Goal: Communication & Community: Participate in discussion

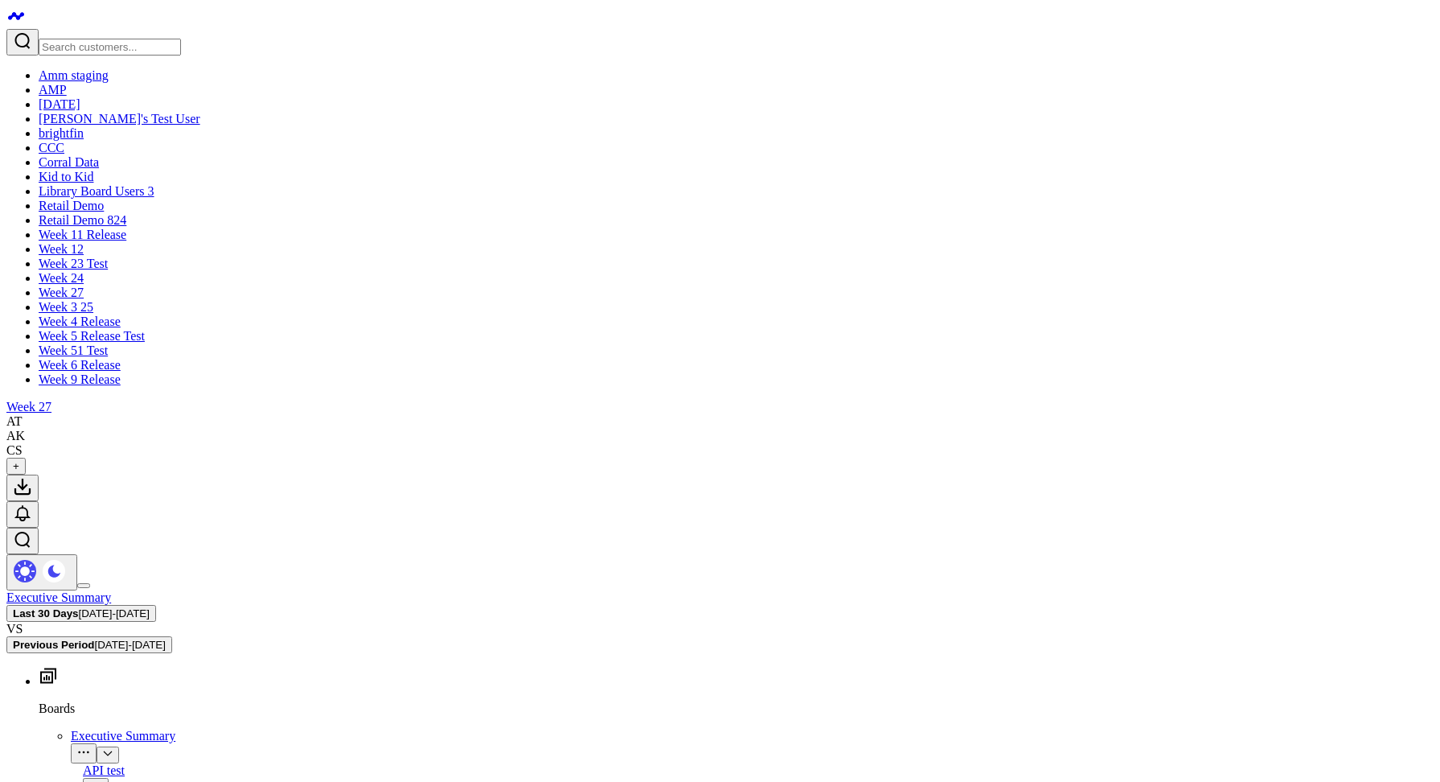
click at [39, 501] on button at bounding box center [22, 514] width 32 height 27
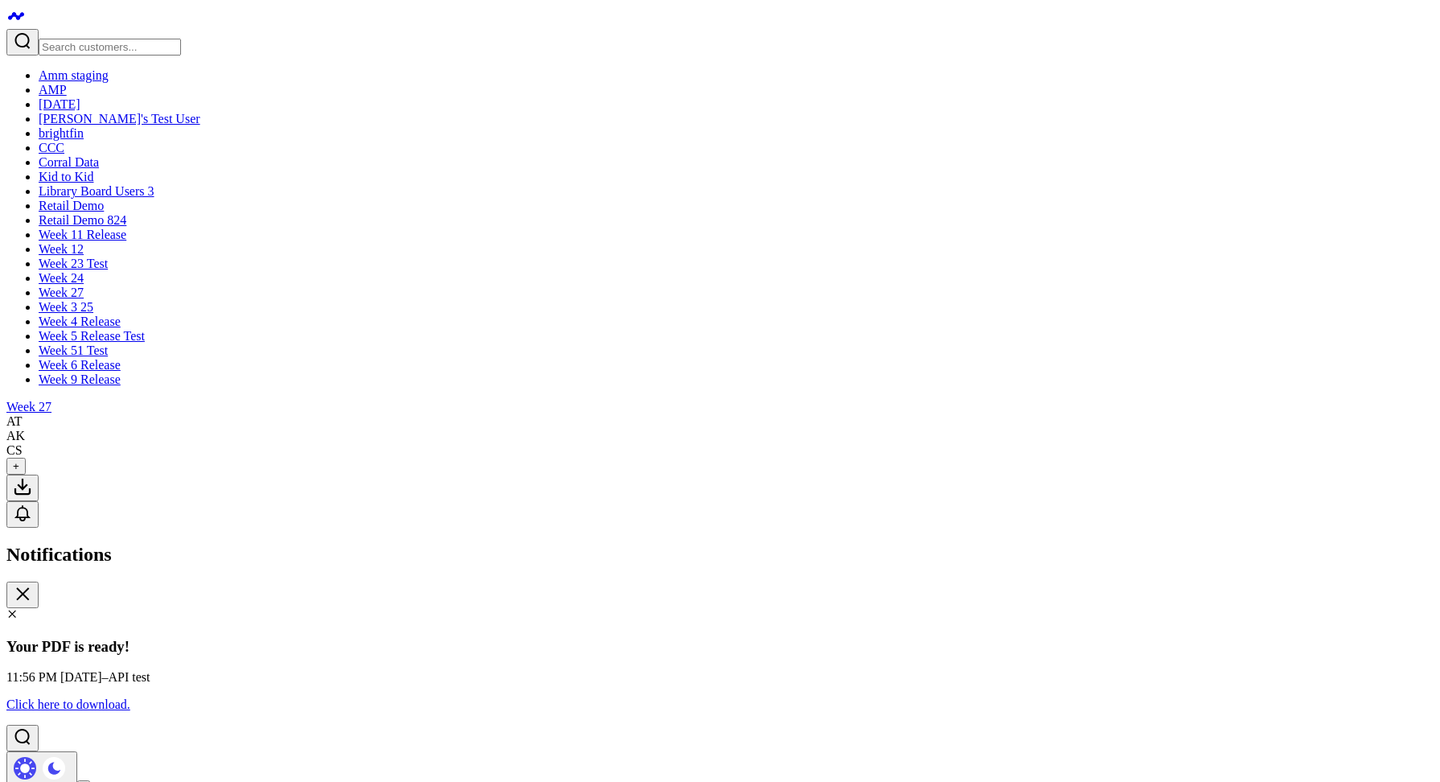
click at [120, 227] on link "Retail Demo 824" at bounding box center [83, 220] width 88 height 14
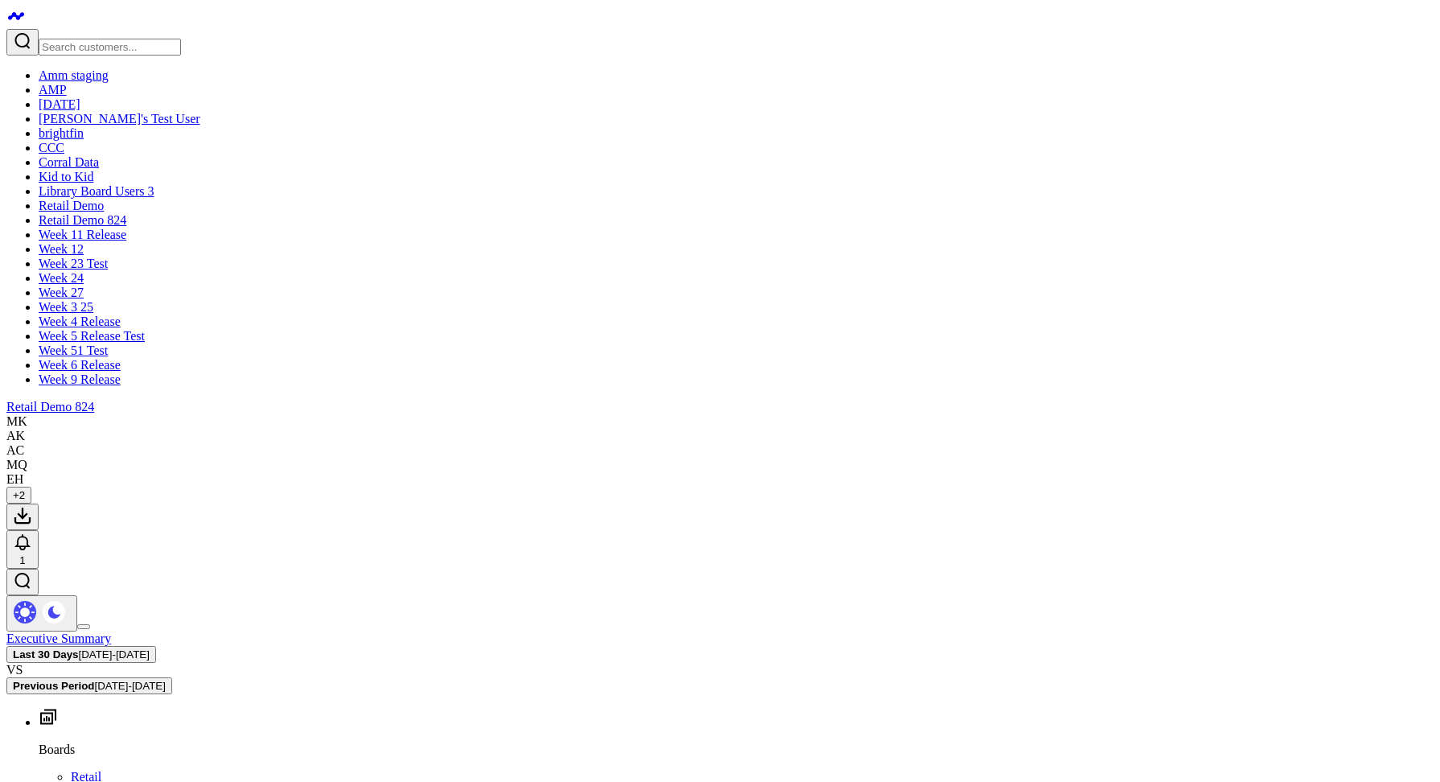
click at [32, 532] on icon at bounding box center [22, 541] width 19 height 19
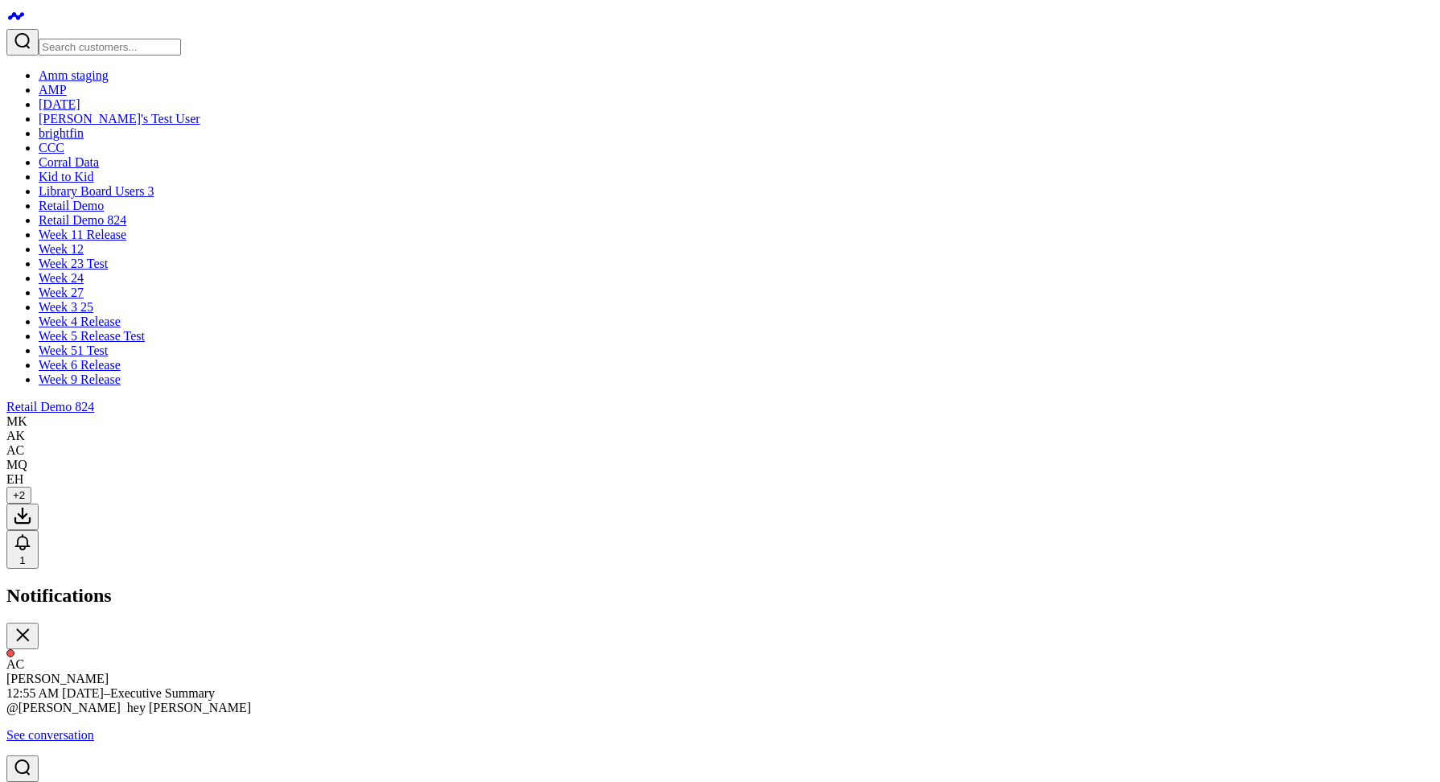
click at [94, 728] on link "See conversation" at bounding box center [50, 735] width 88 height 14
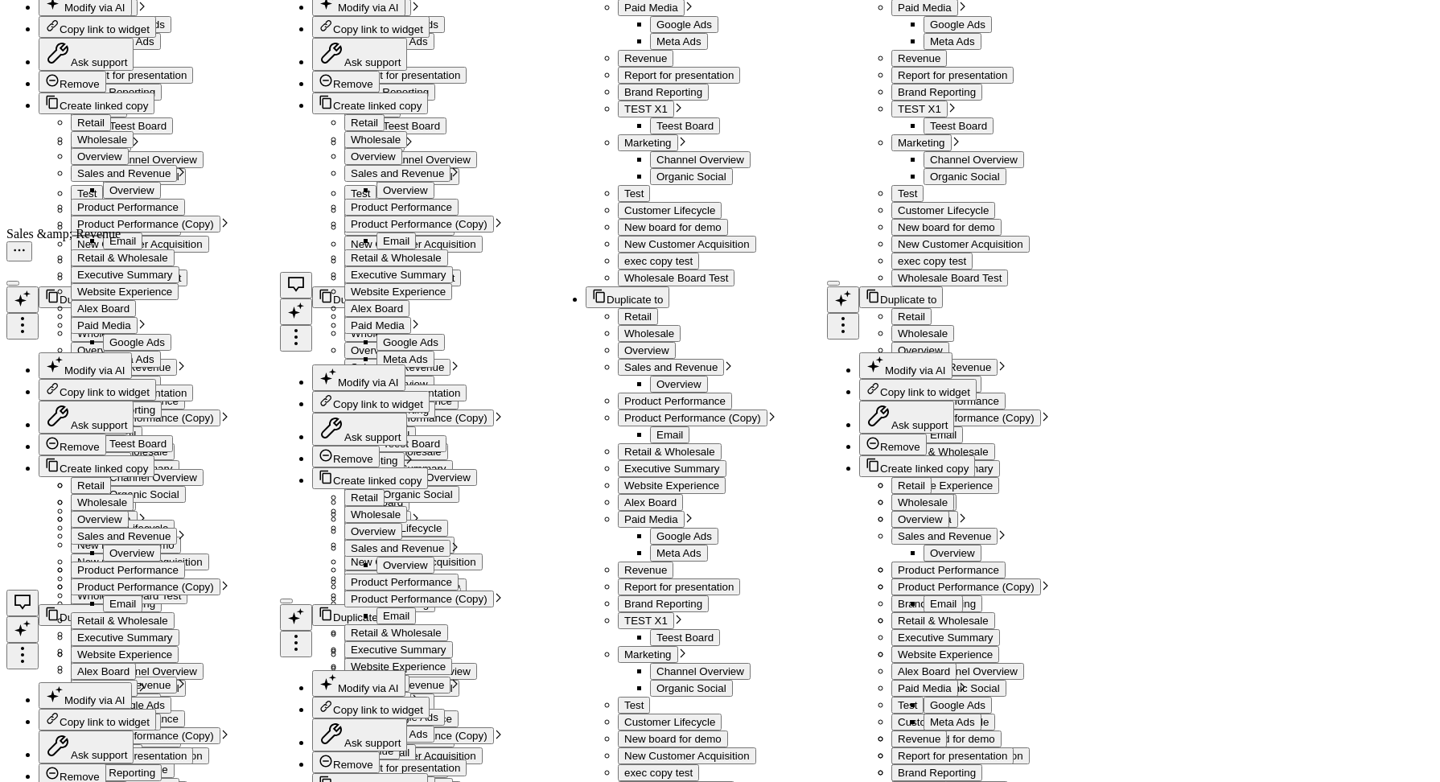
scroll to position [2488, 0]
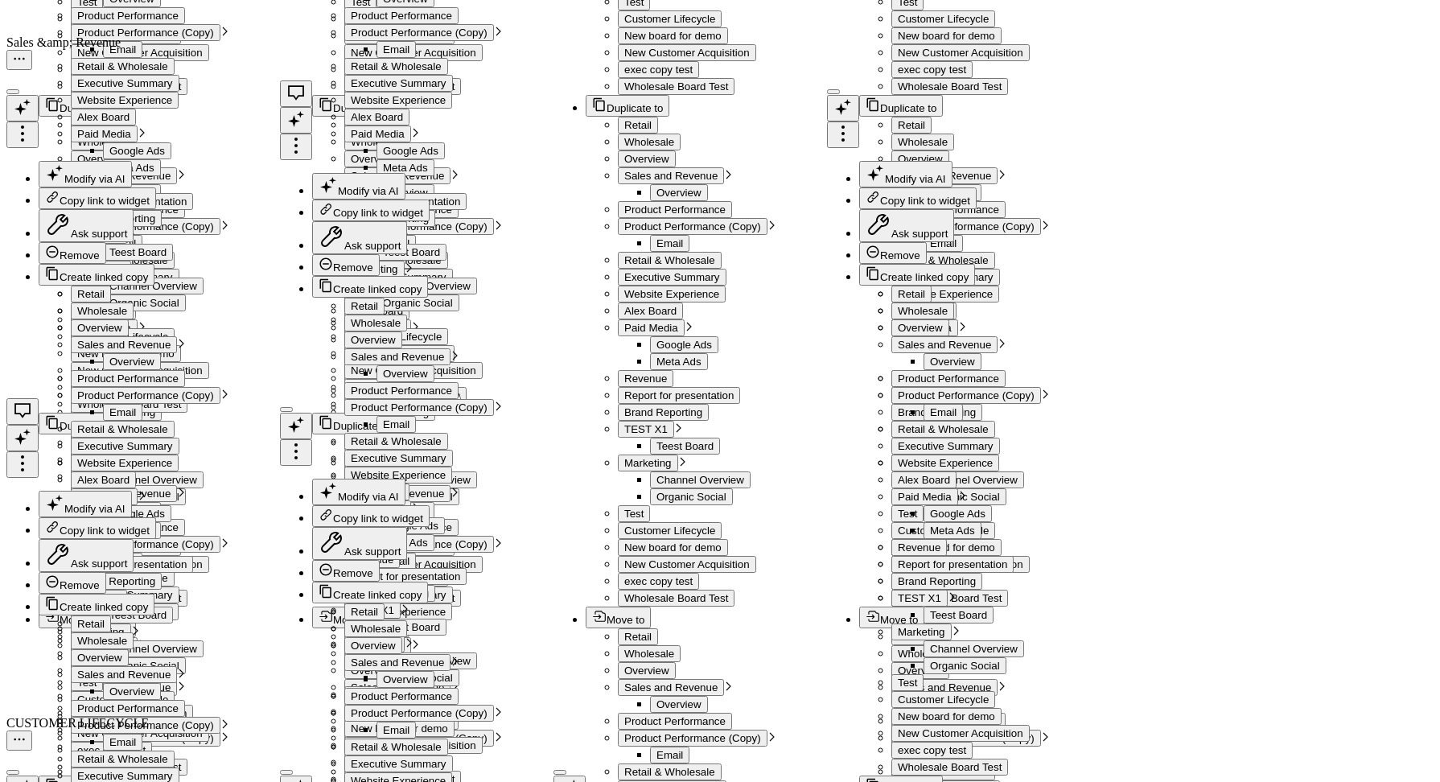
type textarea "hey there"
type textarea "@"
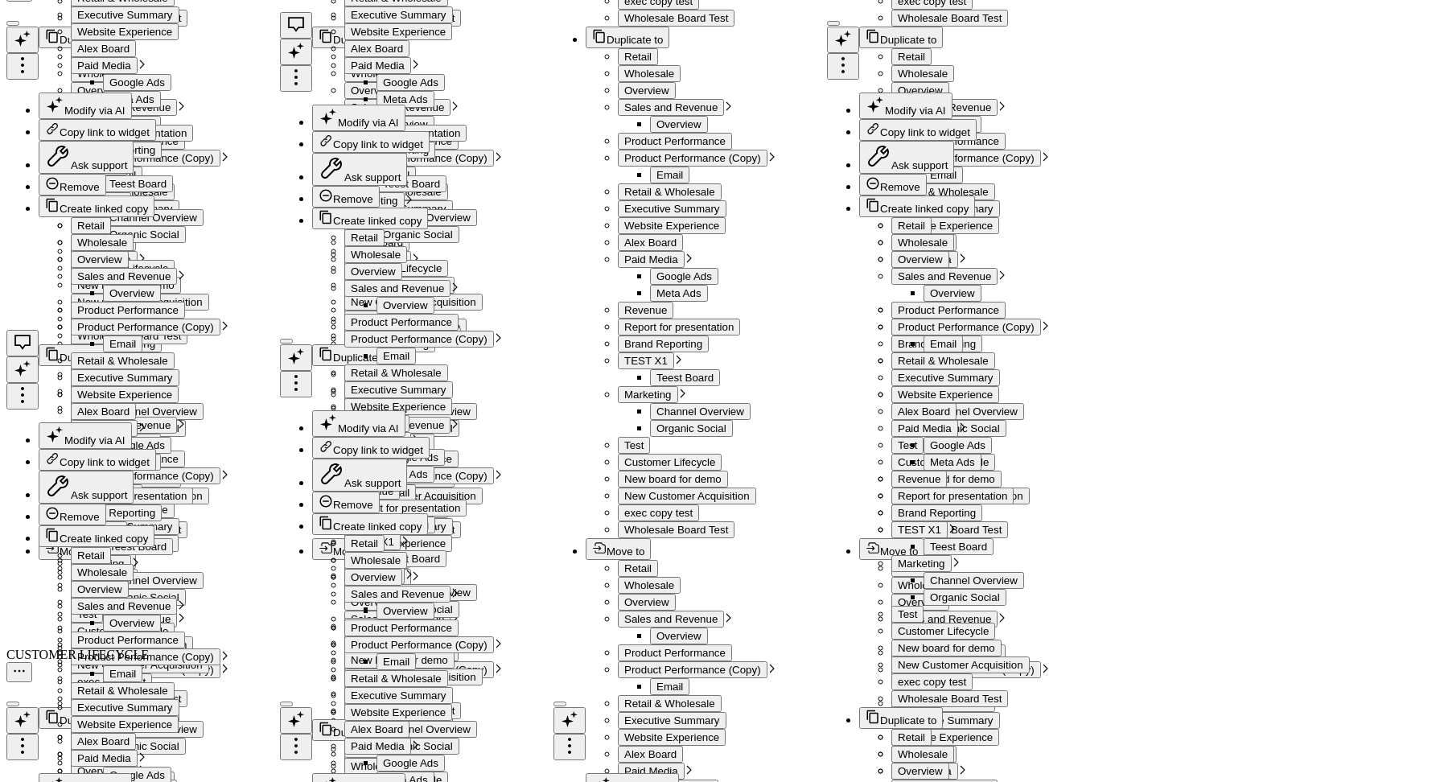
scroll to position [2552, 0]
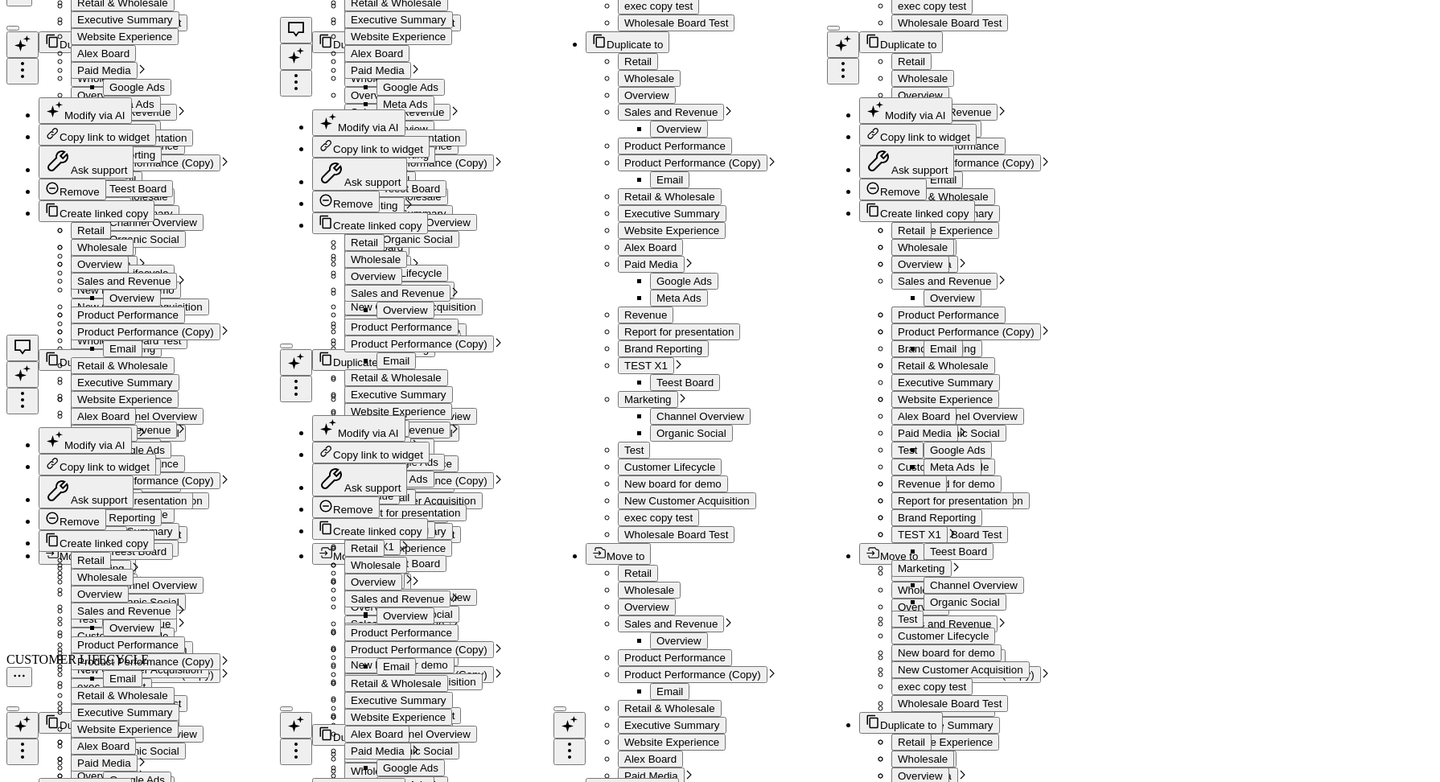
type textarea "@Corral Support"
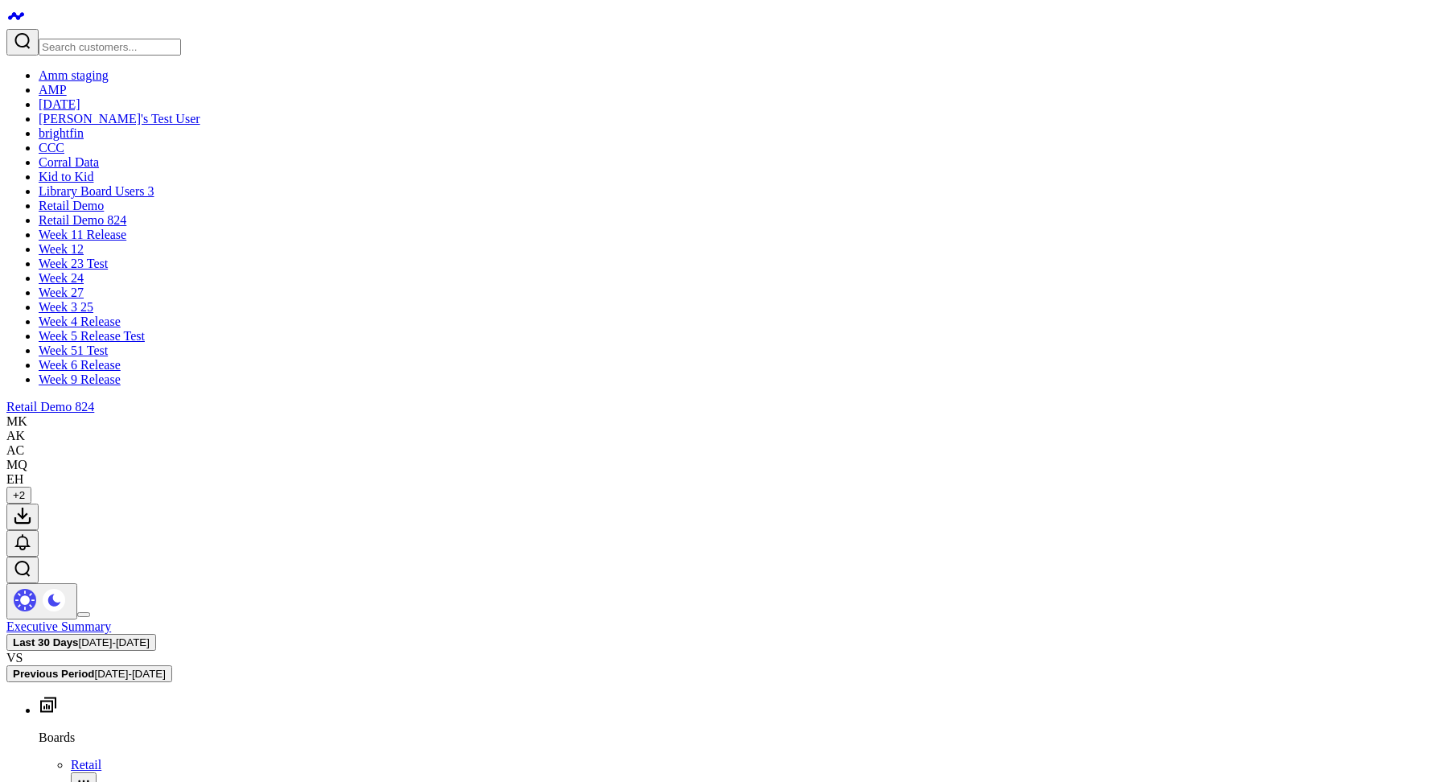
click at [39, 503] on button at bounding box center [22, 516] width 32 height 27
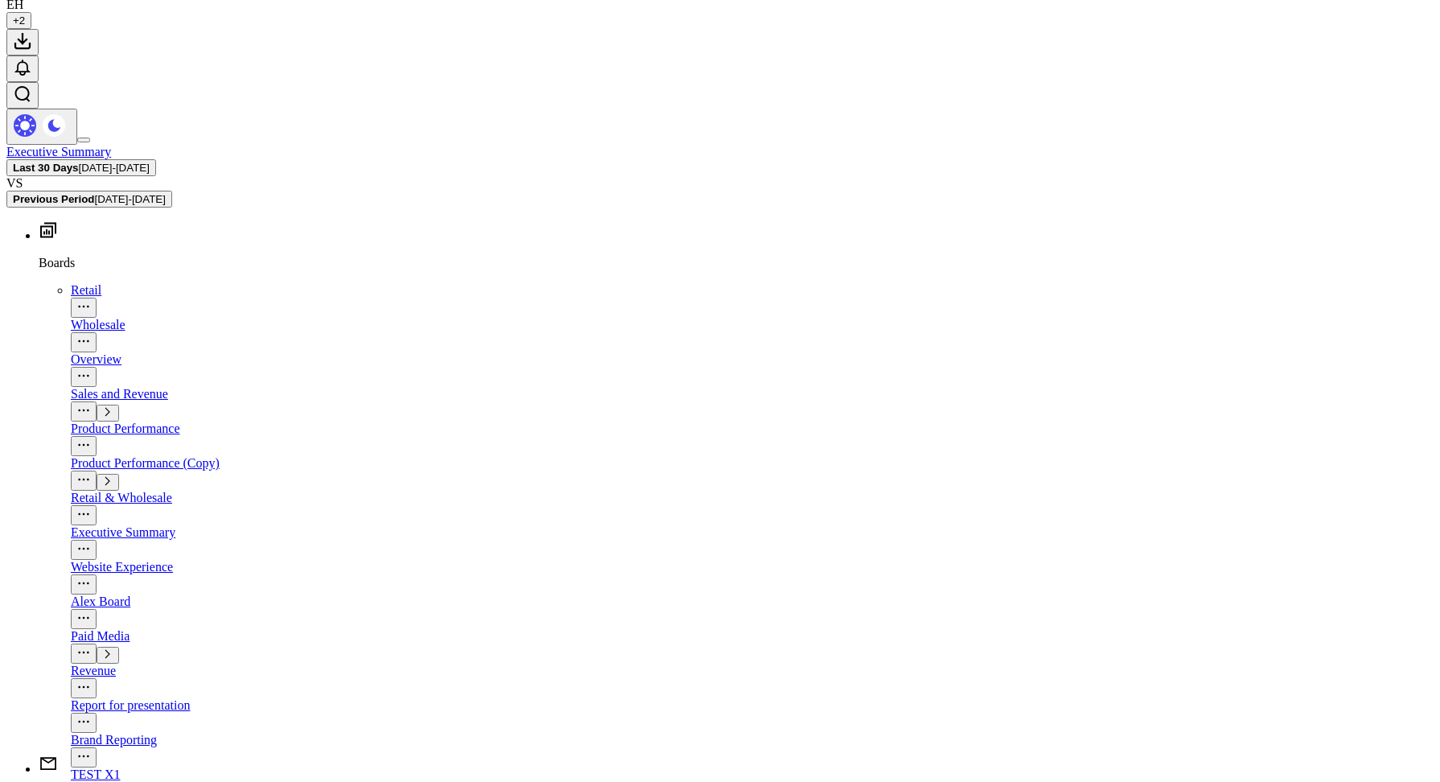
scroll to position [546, 0]
